Goal: Use online tool/utility: Utilize a website feature to perform a specific function

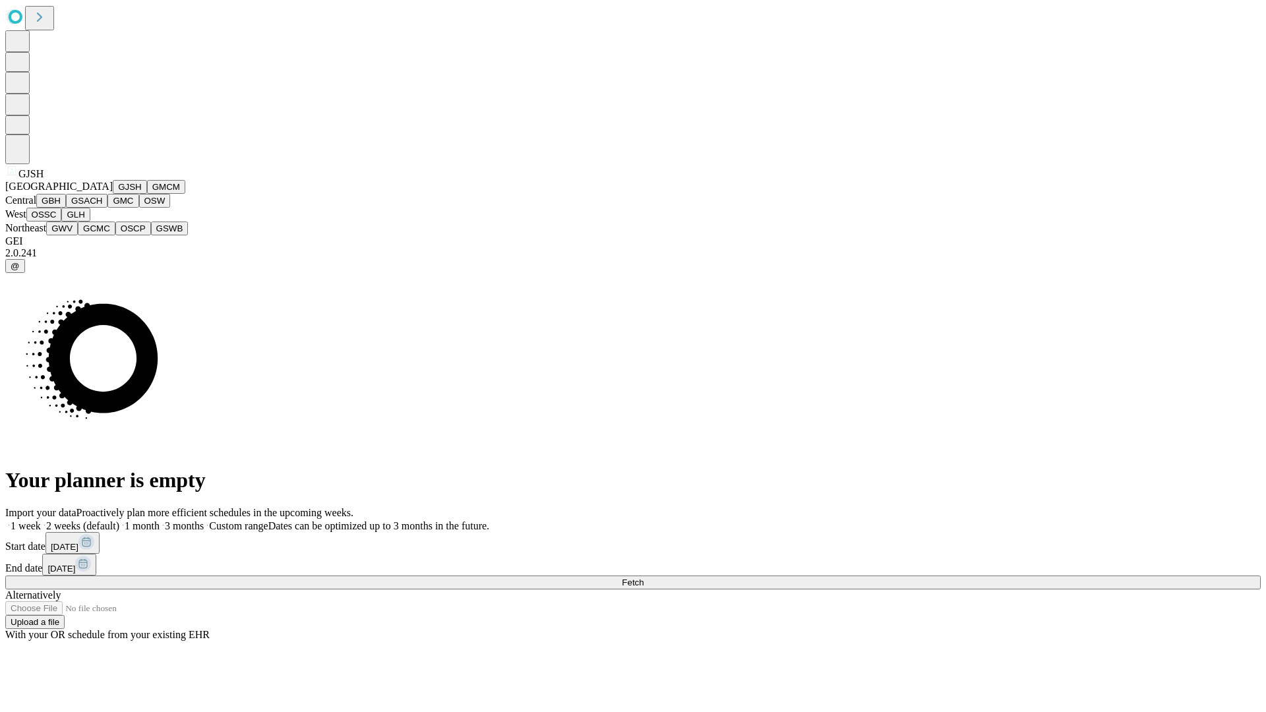
click at [113, 194] on button "GJSH" at bounding box center [130, 187] width 34 height 14
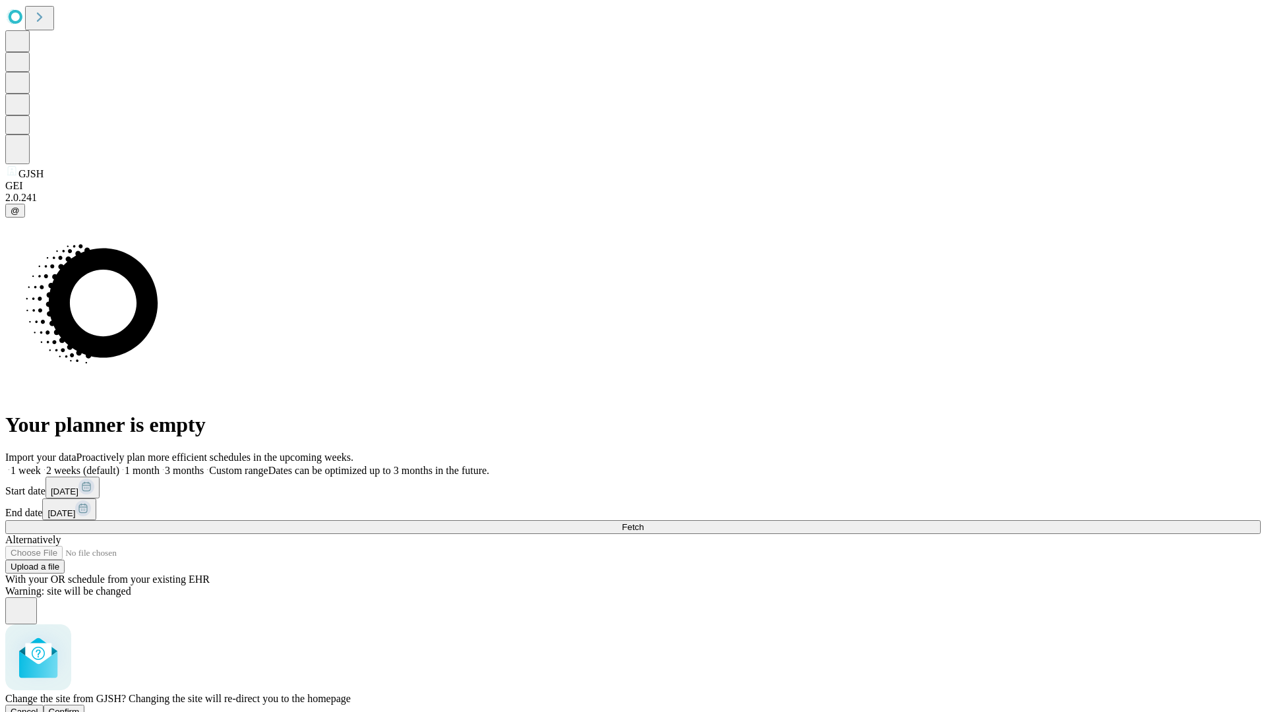
click at [80, 707] on span "Confirm" at bounding box center [64, 712] width 31 height 10
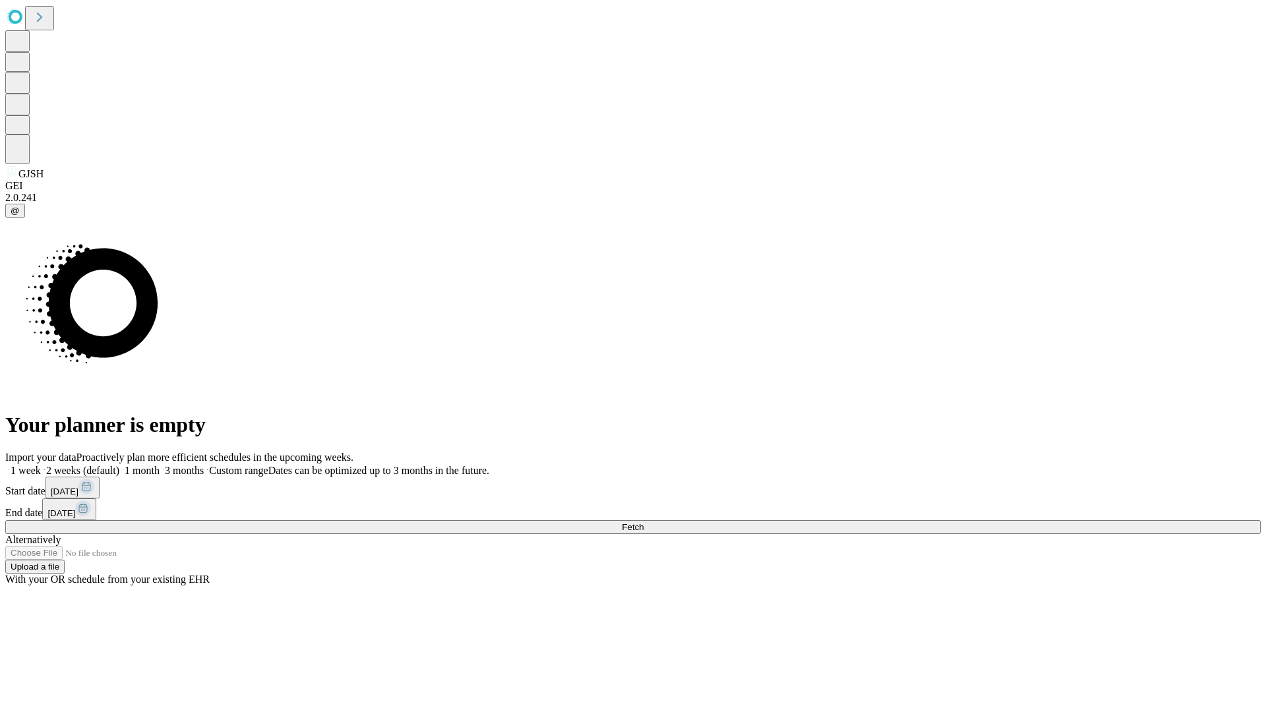
click at [119, 465] on label "2 weeks (default)" at bounding box center [80, 470] width 78 height 11
click at [644, 522] on span "Fetch" at bounding box center [633, 527] width 22 height 10
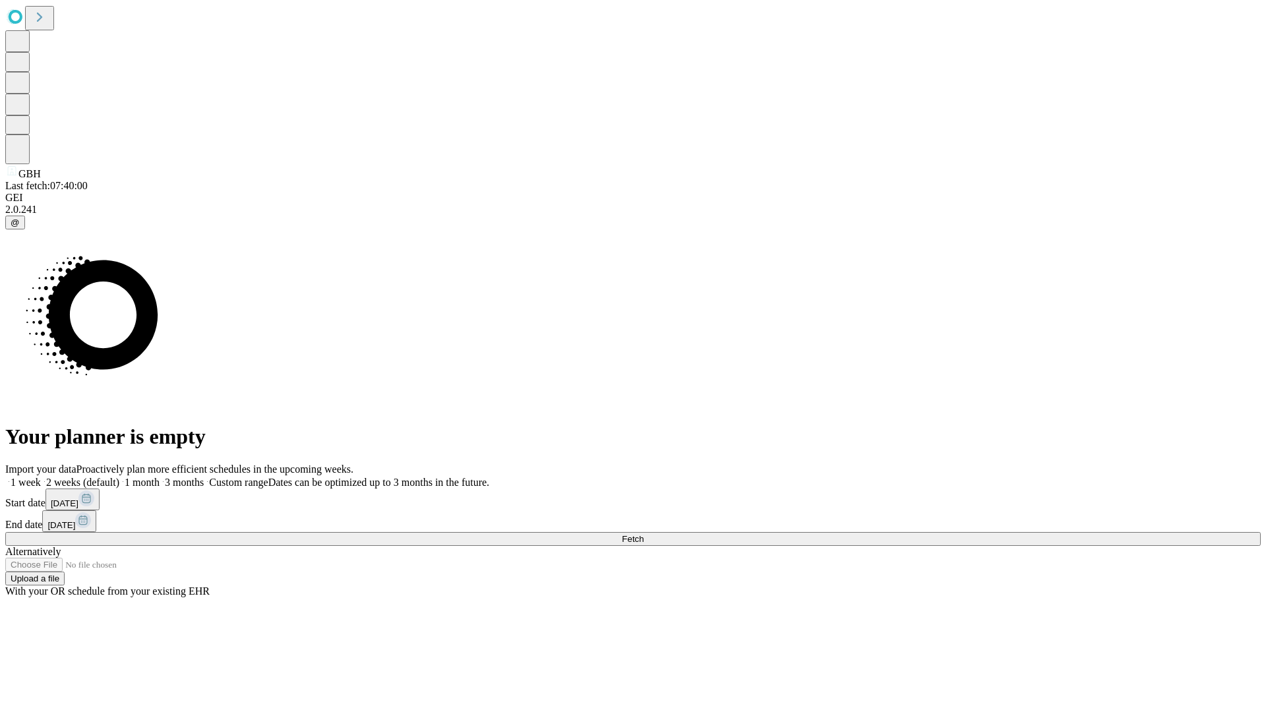
click at [119, 477] on label "2 weeks (default)" at bounding box center [80, 482] width 78 height 11
click at [644, 534] on span "Fetch" at bounding box center [633, 539] width 22 height 10
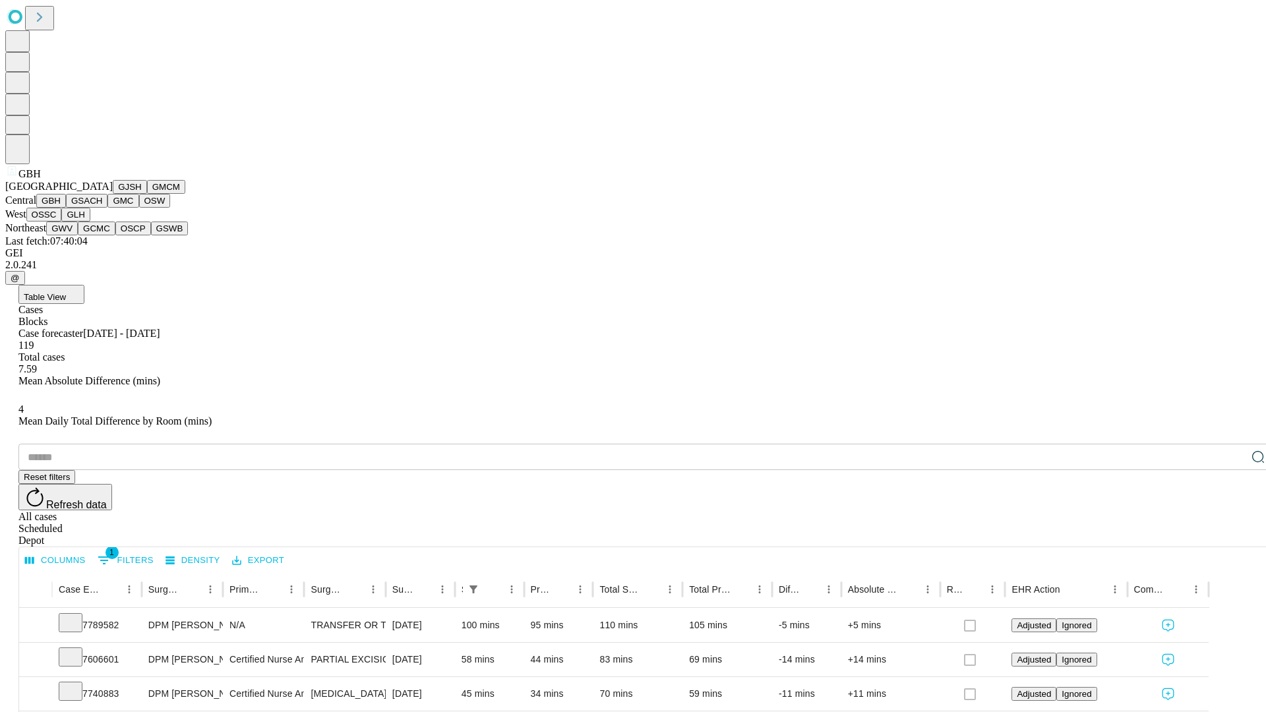
click at [102, 208] on button "GSACH" at bounding box center [87, 201] width 42 height 14
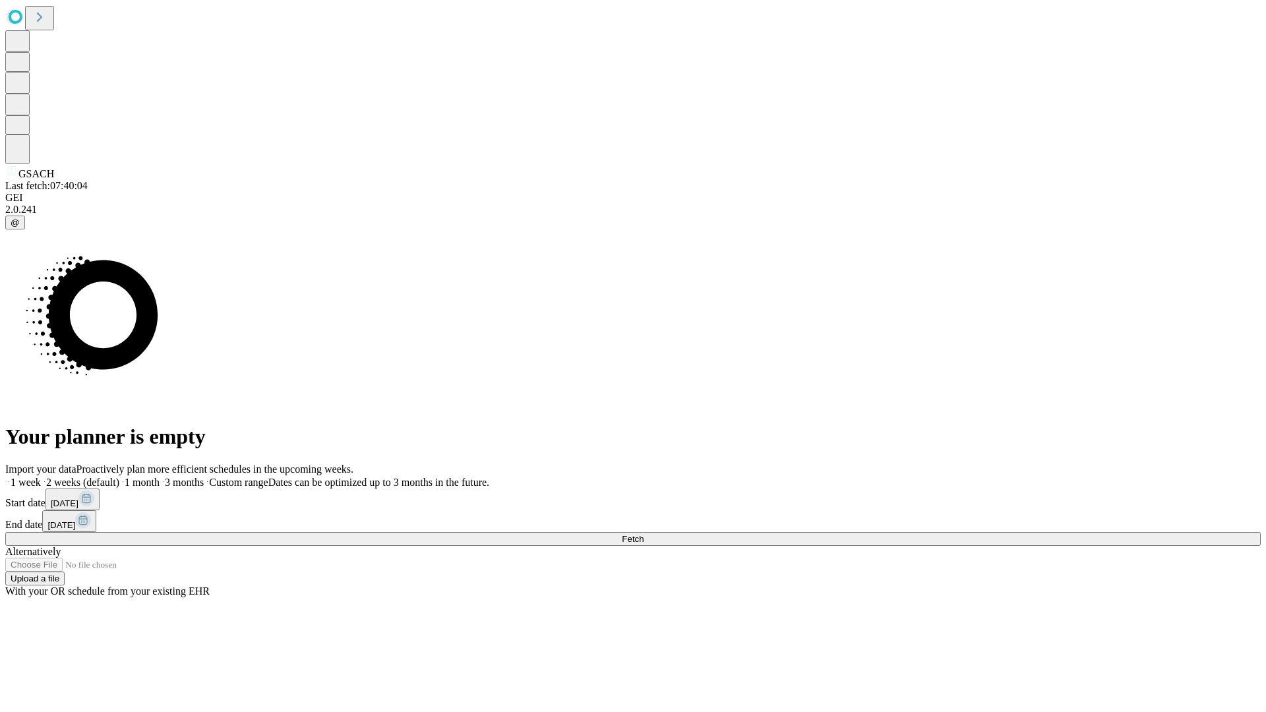
click at [119, 477] on label "2 weeks (default)" at bounding box center [80, 482] width 78 height 11
click at [644, 534] on span "Fetch" at bounding box center [633, 539] width 22 height 10
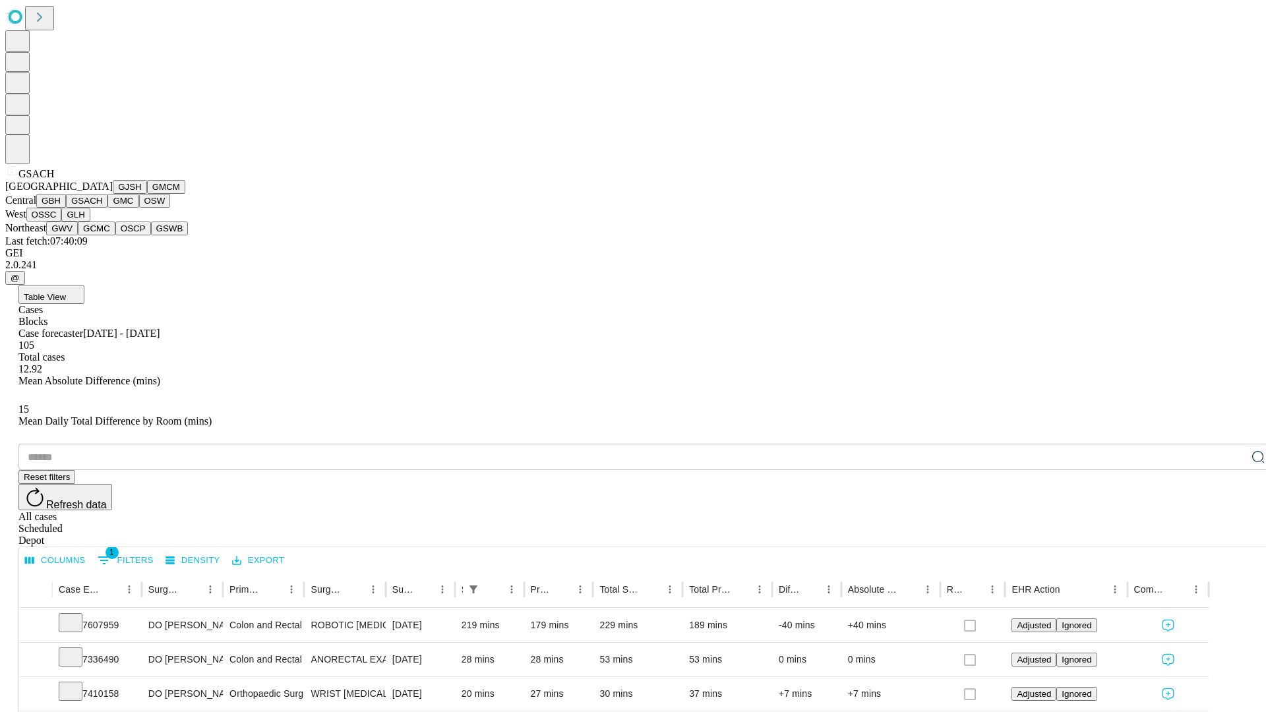
click at [107, 208] on button "GMC" at bounding box center [122, 201] width 31 height 14
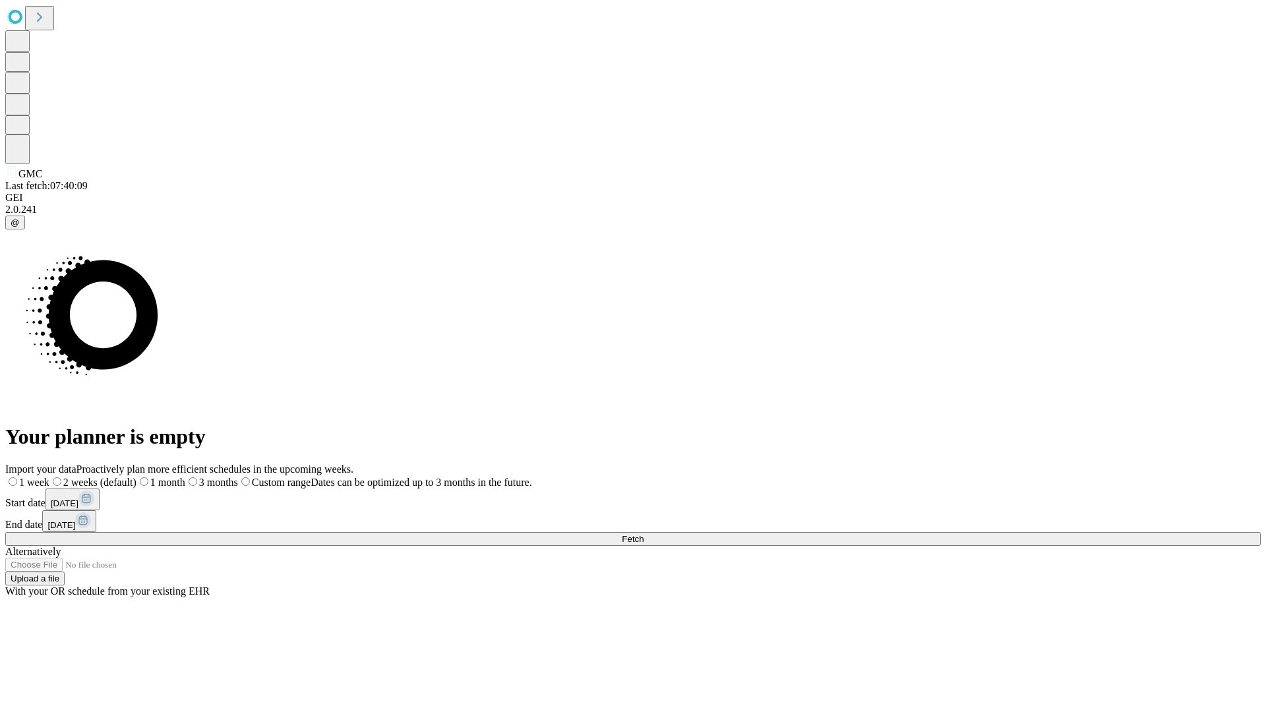
click at [136, 477] on label "2 weeks (default)" at bounding box center [92, 482] width 87 height 11
click at [644, 534] on span "Fetch" at bounding box center [633, 539] width 22 height 10
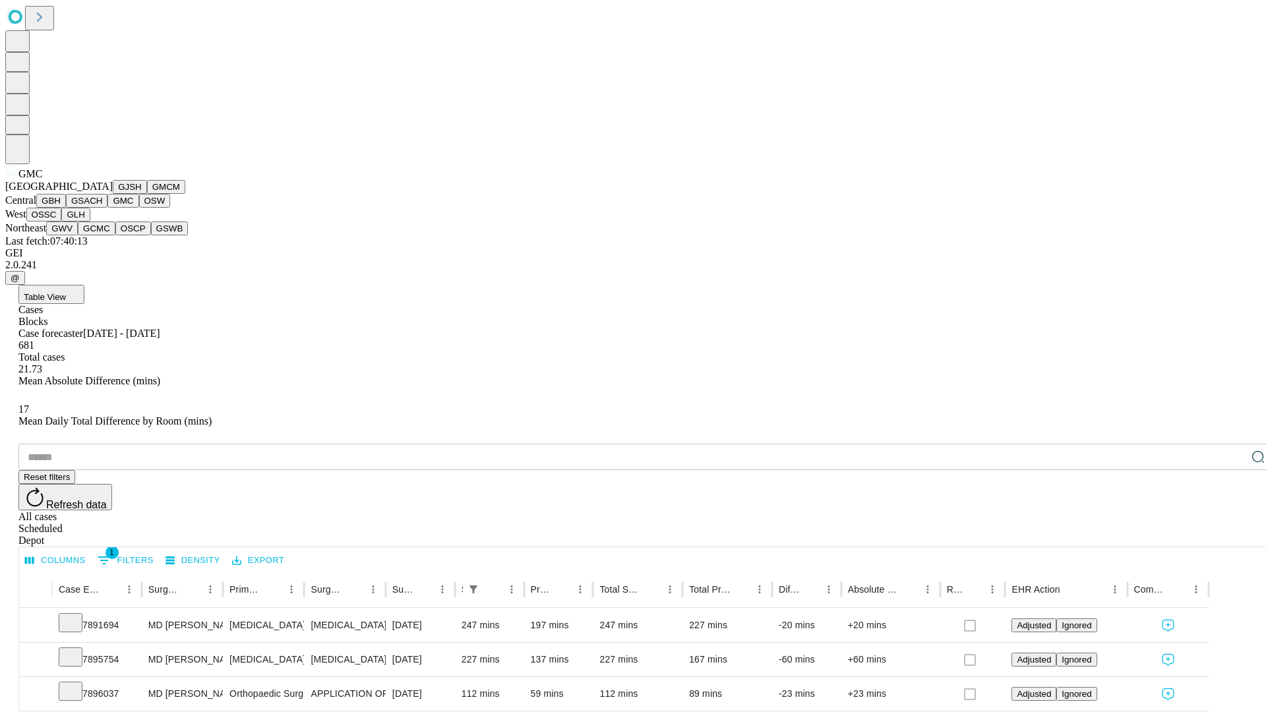
click at [139, 208] on button "OSW" at bounding box center [155, 201] width 32 height 14
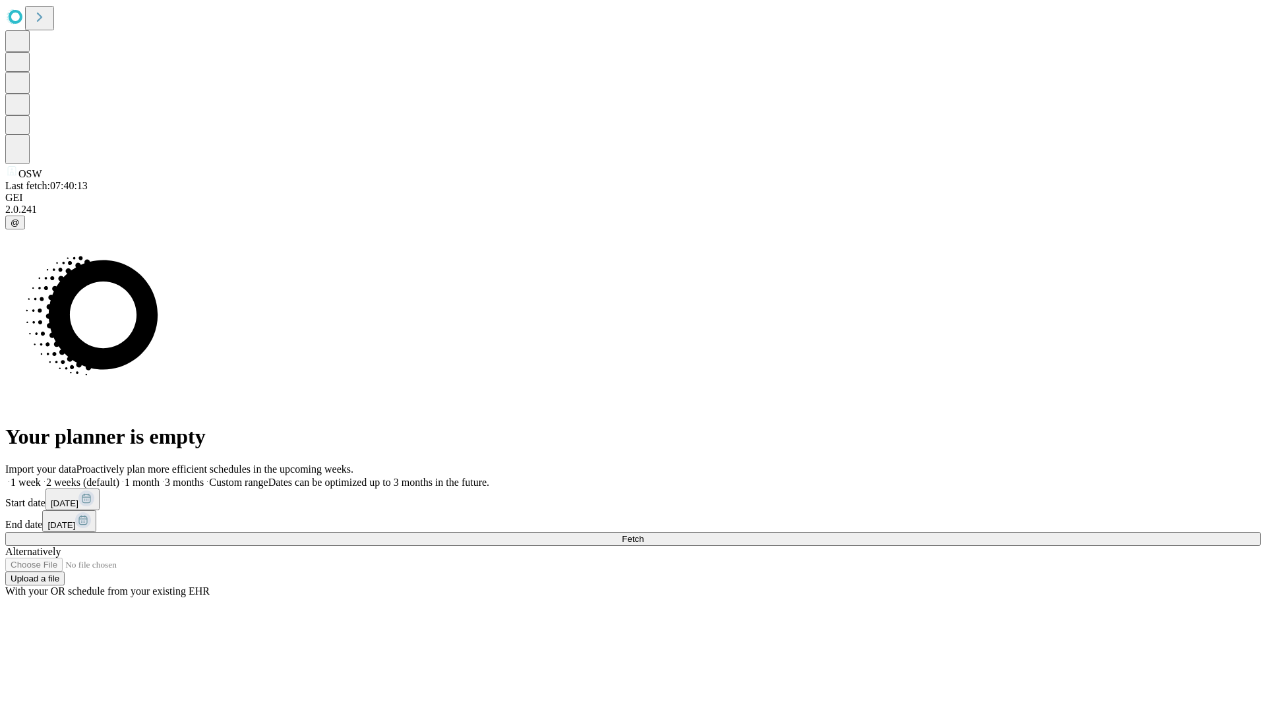
click at [119, 477] on label "2 weeks (default)" at bounding box center [80, 482] width 78 height 11
click at [644, 534] on span "Fetch" at bounding box center [633, 539] width 22 height 10
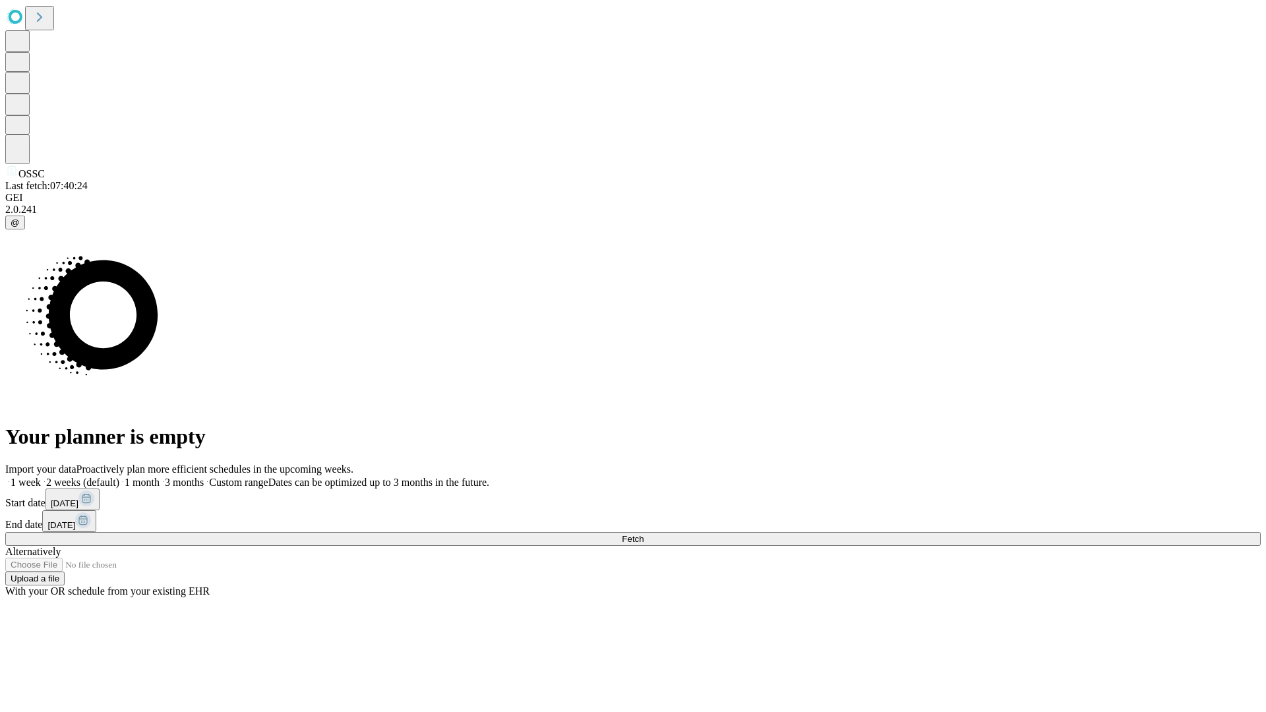
click at [119, 477] on label "2 weeks (default)" at bounding box center [80, 482] width 78 height 11
click at [644, 534] on span "Fetch" at bounding box center [633, 539] width 22 height 10
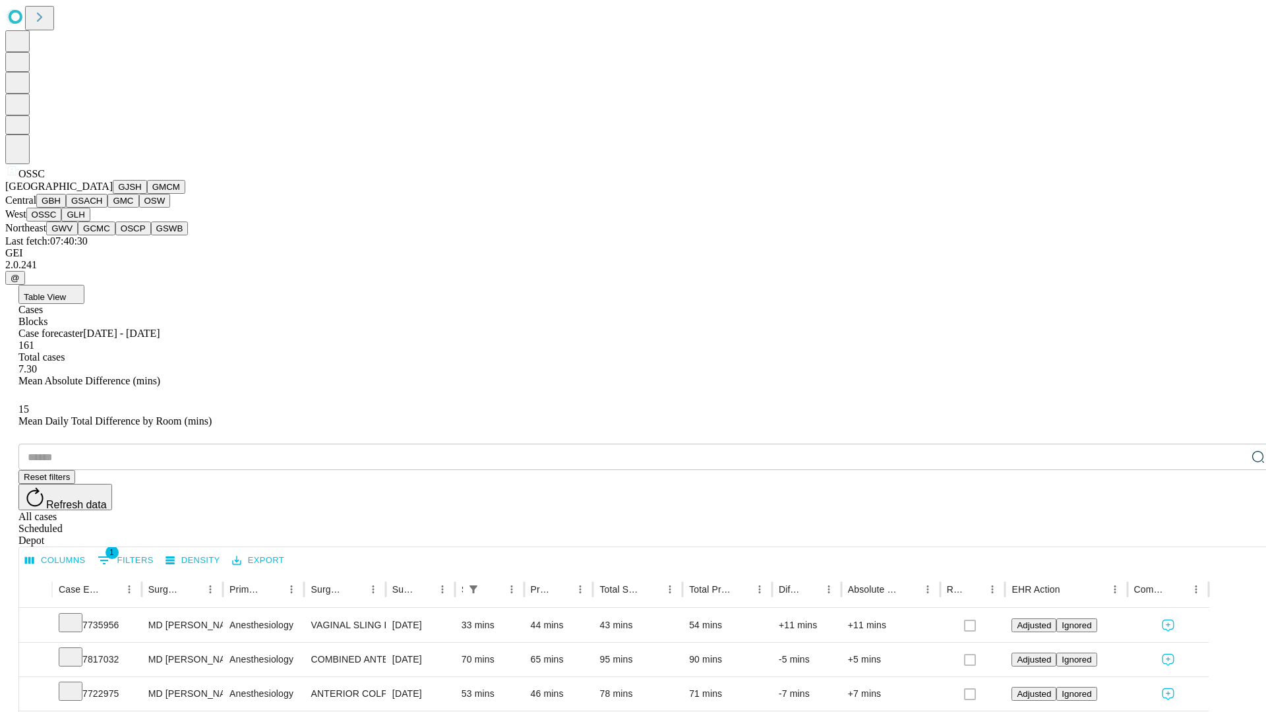
click at [90, 222] on button "GLH" at bounding box center [75, 215] width 28 height 14
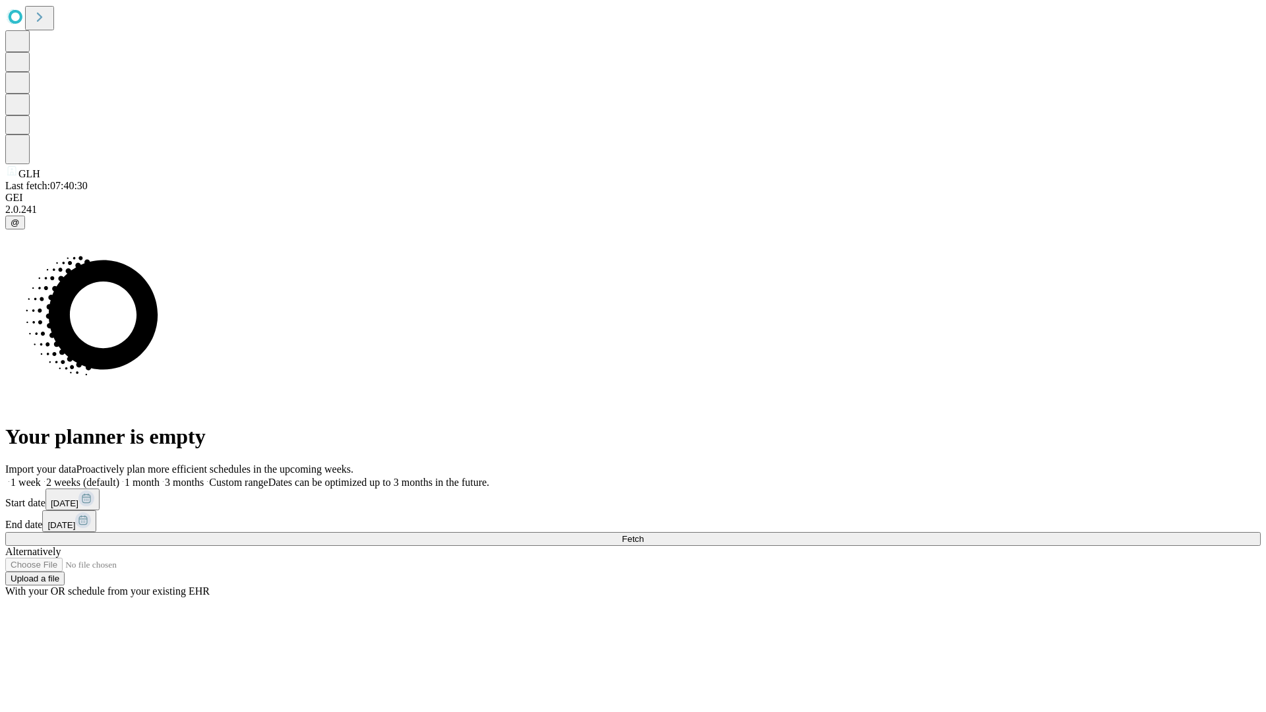
click at [119, 477] on label "2 weeks (default)" at bounding box center [80, 482] width 78 height 11
click at [644, 534] on span "Fetch" at bounding box center [633, 539] width 22 height 10
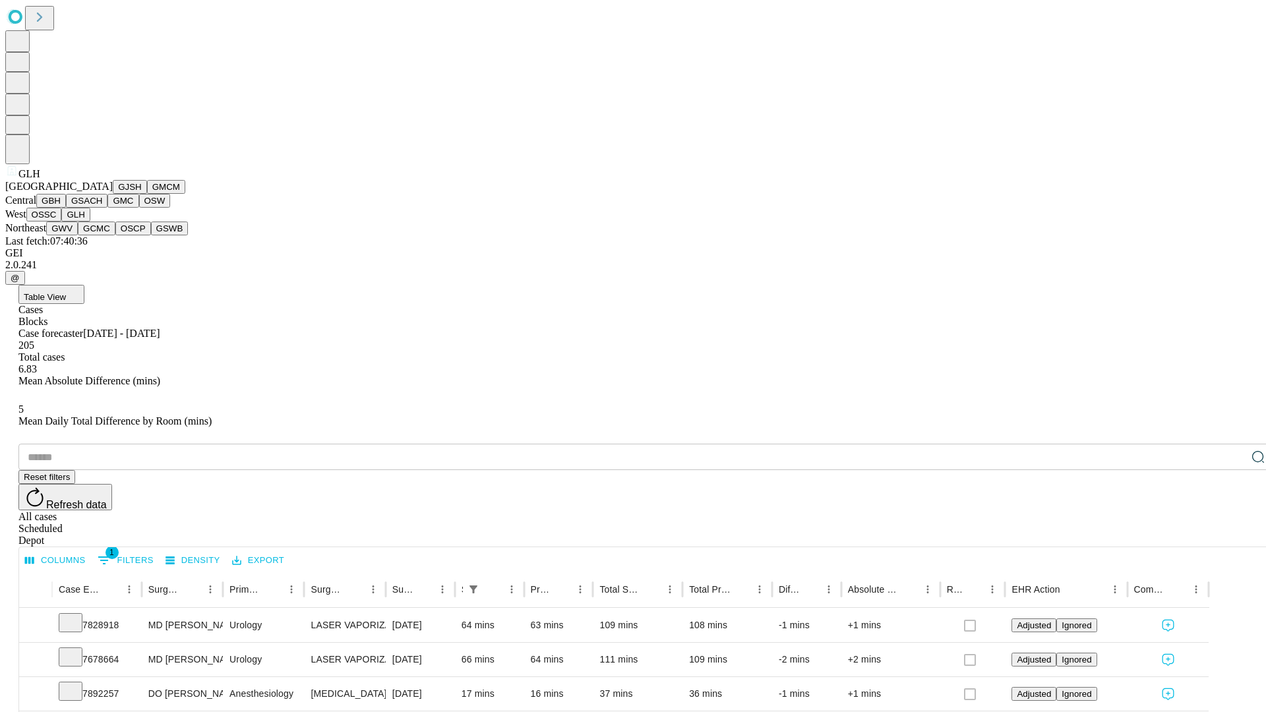
click at [78, 235] on button "GWV" at bounding box center [62, 229] width 32 height 14
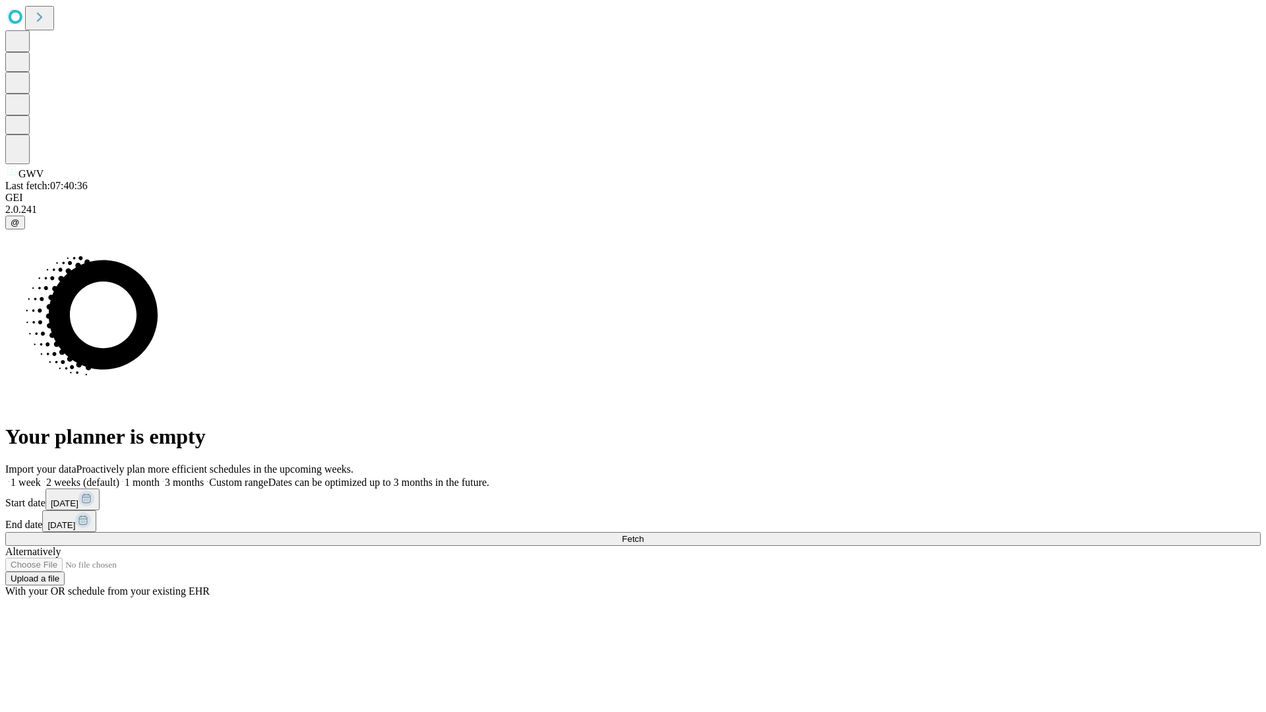
click at [119, 477] on label "2 weeks (default)" at bounding box center [80, 482] width 78 height 11
click at [644, 534] on span "Fetch" at bounding box center [633, 539] width 22 height 10
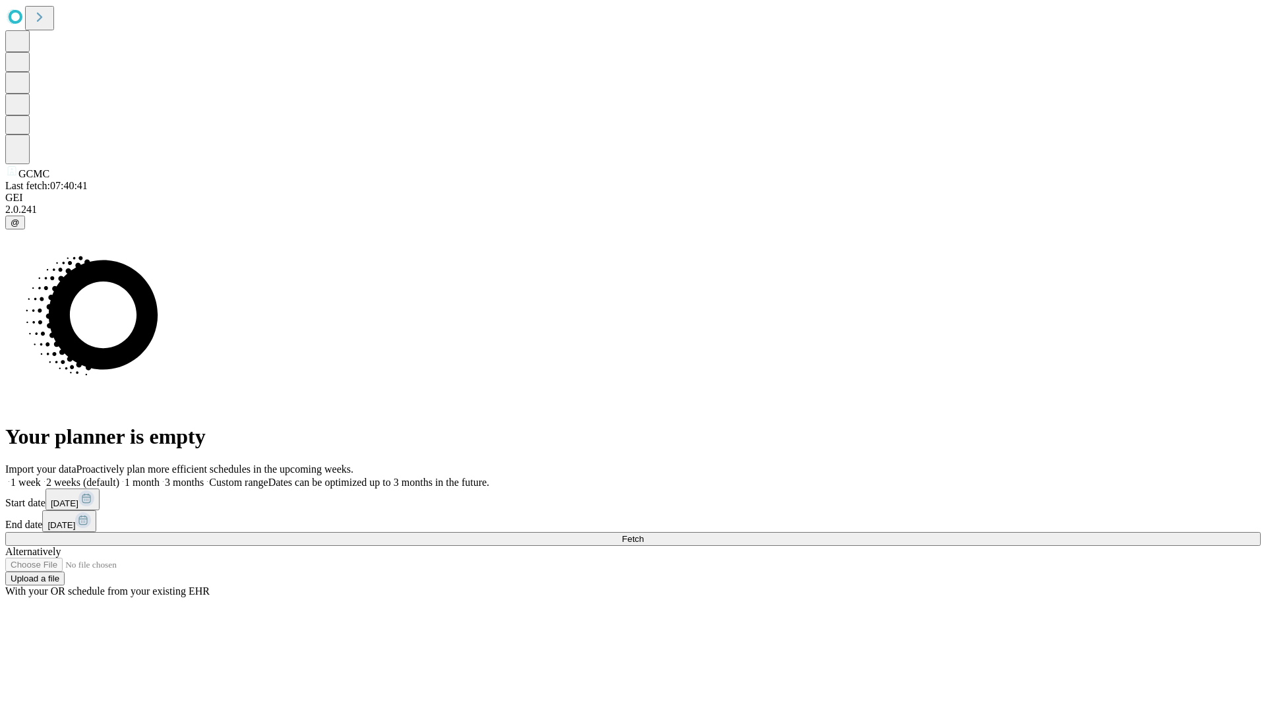
click at [644, 534] on span "Fetch" at bounding box center [633, 539] width 22 height 10
click at [119, 477] on label "2 weeks (default)" at bounding box center [80, 482] width 78 height 11
click at [644, 534] on span "Fetch" at bounding box center [633, 539] width 22 height 10
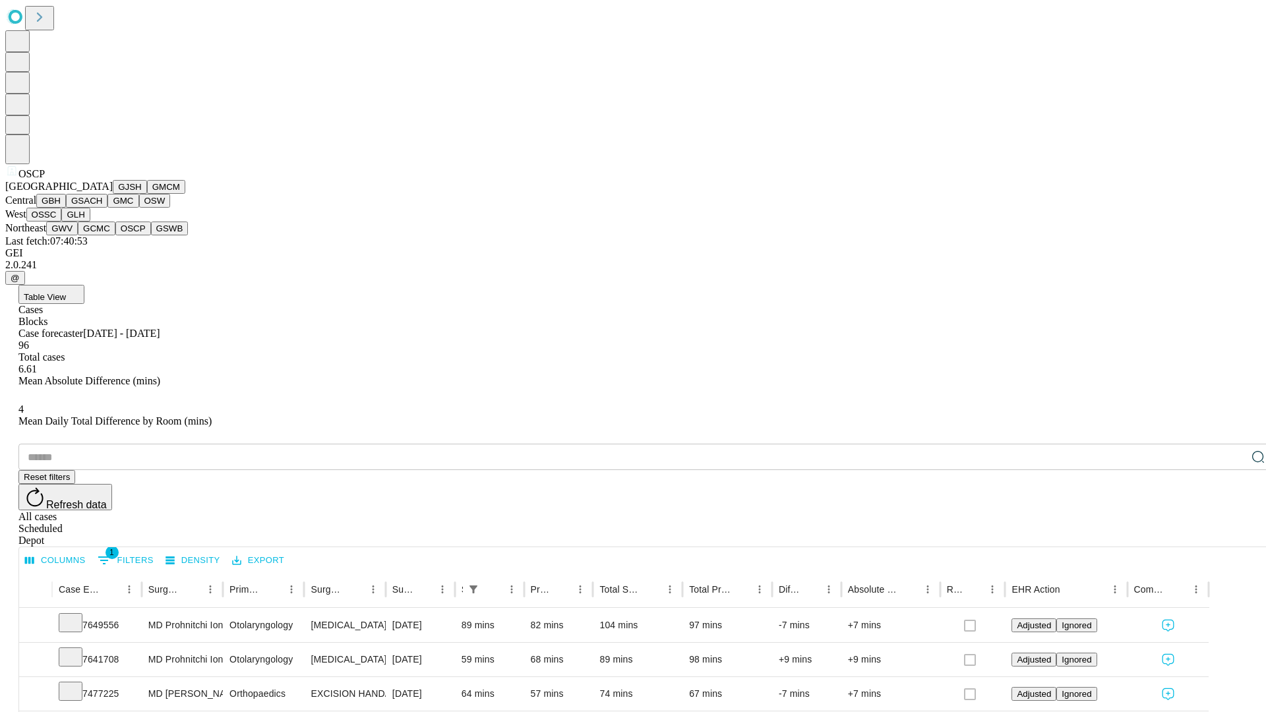
click at [151, 235] on button "GSWB" at bounding box center [170, 229] width 38 height 14
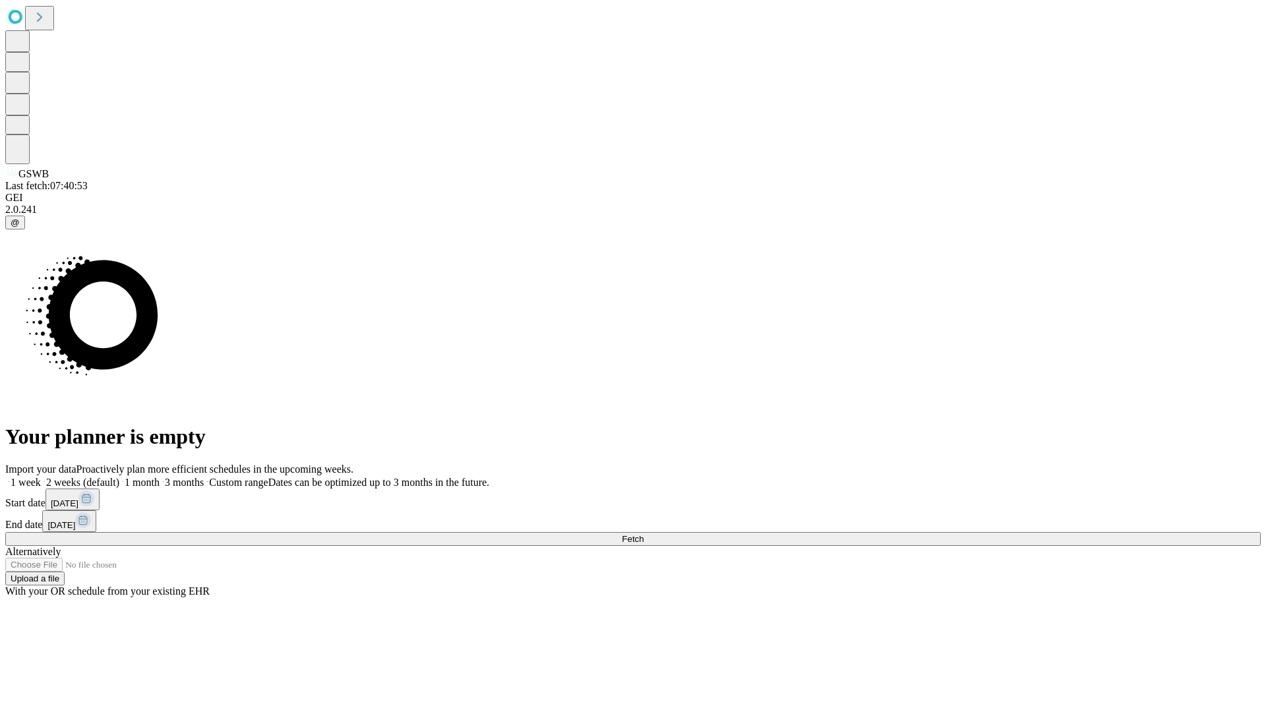
click at [119, 477] on label "2 weeks (default)" at bounding box center [80, 482] width 78 height 11
click at [644, 534] on span "Fetch" at bounding box center [633, 539] width 22 height 10
